Goal: Find specific page/section: Find specific page/section

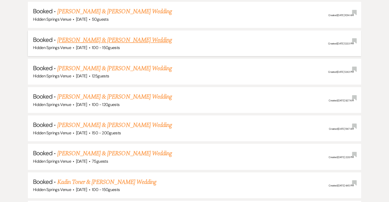
scroll to position [1995, 0]
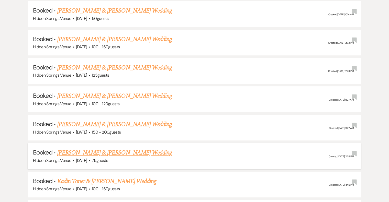
click at [132, 148] on link "[PERSON_NAME] & [PERSON_NAME] Wedding" at bounding box center [114, 152] width 115 height 9
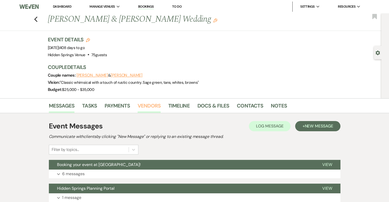
click at [157, 105] on link "Vendors" at bounding box center [149, 107] width 23 height 11
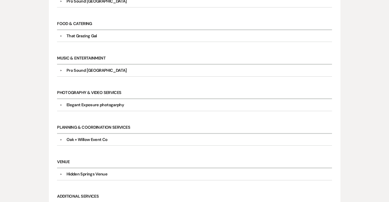
scroll to position [230, 0]
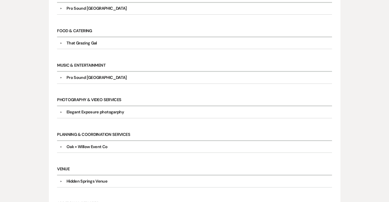
click at [72, 110] on div "Elegant Exposure photogarphy" at bounding box center [96, 112] width 58 height 6
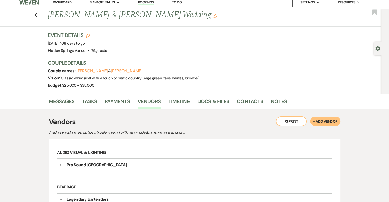
scroll to position [0, 0]
